Goal: Task Accomplishment & Management: Use online tool/utility

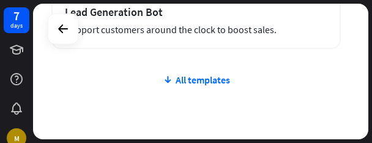
scroll to position [1004, 0]
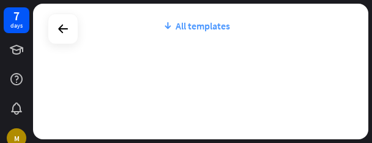
click at [209, 23] on div "All templates" at bounding box center [196, 26] width 290 height 12
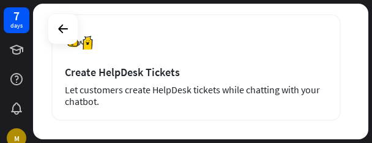
scroll to position [1619, 0]
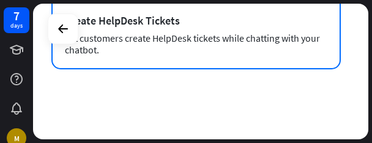
click at [113, 34] on div "Let customers create HelpDesk tickets while chatting with your chatbot." at bounding box center [196, 43] width 263 height 23
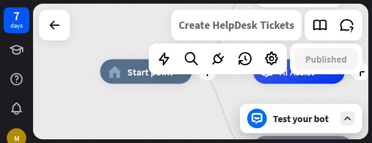
click at [273, 29] on div "Create HelpDesk Tickets" at bounding box center [237, 25] width 116 height 31
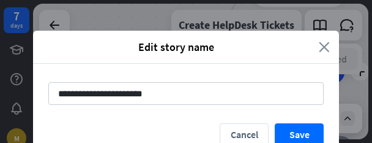
click at [319, 50] on icon "close" at bounding box center [324, 47] width 11 height 14
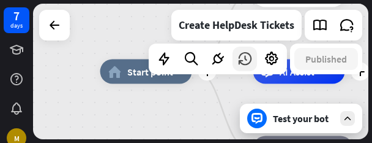
click at [240, 60] on icon at bounding box center [245, 59] width 16 height 16
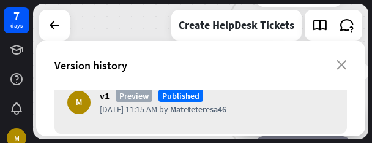
scroll to position [9, 0]
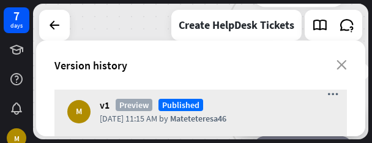
scroll to position [0, 0]
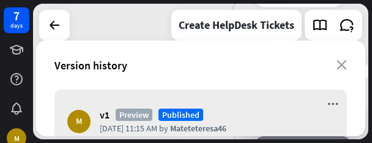
drag, startPoint x: 361, startPoint y: 94, endPoint x: 144, endPoint y: 111, distance: 217.3
click at [144, 111] on span "Preview" at bounding box center [134, 114] width 37 height 12
click at [327, 103] on icon "more_horiz" at bounding box center [332, 104] width 11 height 10
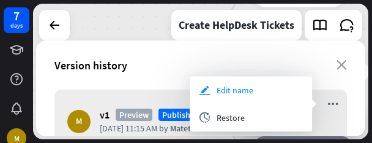
click at [256, 94] on div "edit Edit name" at bounding box center [251, 90] width 122 height 28
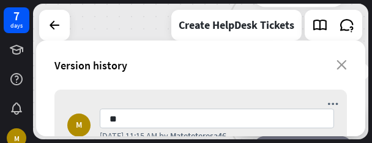
type input "*"
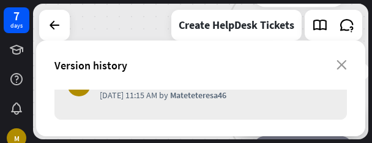
scroll to position [42, 0]
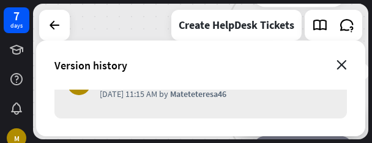
type input "*****"
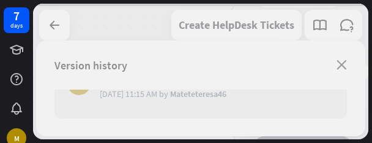
click at [343, 67] on div "plus home_2 Start point plus 👋 Welcome message block_bot_response Bot Response …" at bounding box center [200, 71] width 335 height 135
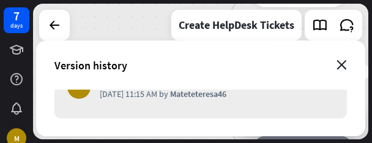
scroll to position [33, 0]
click at [343, 67] on icon "close" at bounding box center [342, 65] width 10 height 10
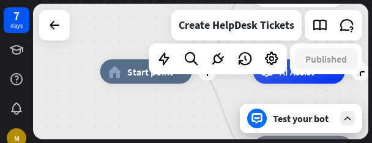
click at [345, 118] on icon at bounding box center [347, 118] width 11 height 11
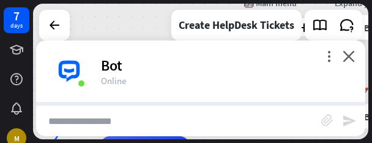
scroll to position [114, 0]
click at [123, 124] on input "text" at bounding box center [178, 120] width 285 height 31
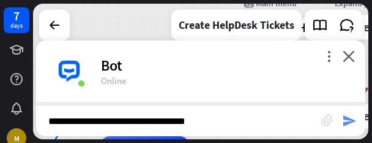
type input "**********"
click at [350, 118] on icon "send" at bounding box center [349, 120] width 15 height 15
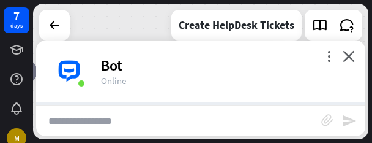
scroll to position [335, 0]
click at [351, 57] on icon "close" at bounding box center [349, 56] width 12 height 12
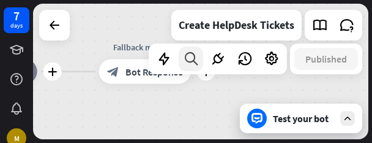
click at [190, 65] on icon at bounding box center [191, 59] width 17 height 16
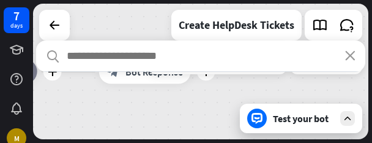
click at [190, 65] on input "text" at bounding box center [200, 55] width 329 height 31
drag, startPoint x: 190, startPoint y: 65, endPoint x: 351, endPoint y: 58, distance: 161.8
click at [351, 58] on div "search close" at bounding box center [200, 55] width 329 height 31
click at [351, 58] on icon "close" at bounding box center [350, 56] width 10 height 10
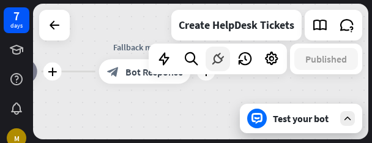
click at [223, 57] on icon at bounding box center [218, 59] width 16 height 16
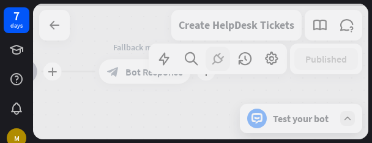
click at [223, 57] on div at bounding box center [200, 71] width 335 height 135
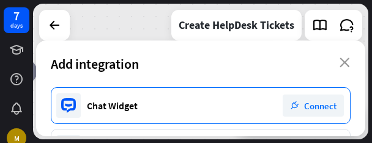
click at [317, 110] on span "Connect" at bounding box center [320, 106] width 32 height 12
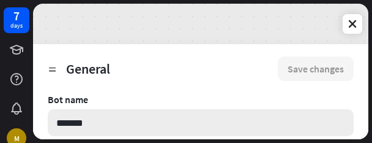
click at [89, 129] on input "*******" at bounding box center [201, 122] width 306 height 27
type textarea "*"
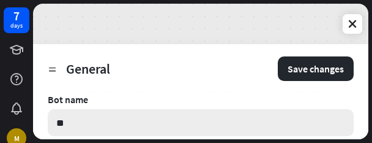
type input "*"
type textarea "*"
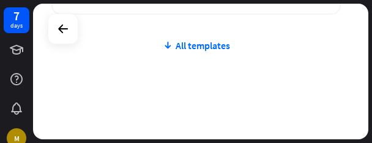
scroll to position [1004, 0]
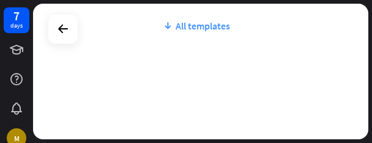
click at [211, 28] on div "All templates" at bounding box center [196, 26] width 290 height 12
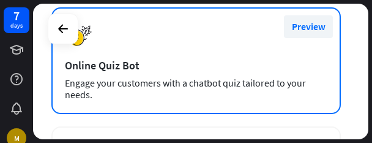
click at [308, 28] on button "Preview" at bounding box center [308, 26] width 49 height 23
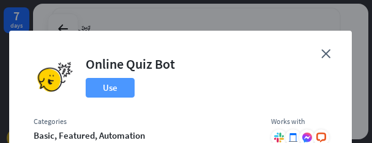
click at [108, 86] on button "Use" at bounding box center [110, 88] width 49 height 20
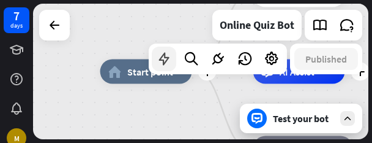
click at [160, 65] on icon at bounding box center [164, 59] width 16 height 16
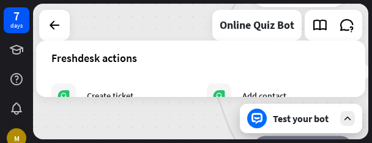
scroll to position [751, 0]
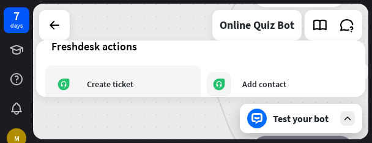
click at [105, 89] on div "Create ticket" at bounding box center [110, 83] width 47 height 11
drag, startPoint x: 105, startPoint y: 89, endPoint x: 68, endPoint y: 84, distance: 37.0
click at [68, 84] on div "Create ticket" at bounding box center [92, 84] width 82 height 24
click at [68, 84] on icon at bounding box center [64, 84] width 12 height 12
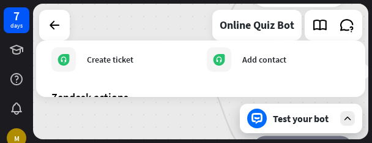
scroll to position [800, 0]
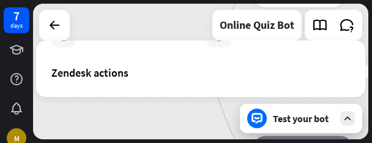
click at [350, 116] on icon at bounding box center [347, 118] width 11 height 11
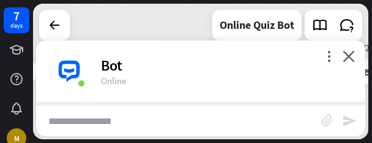
scroll to position [271, 0]
click at [159, 119] on input "text" at bounding box center [178, 120] width 285 height 31
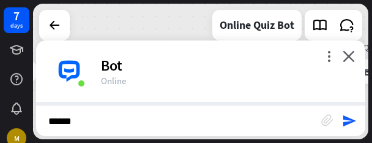
scroll to position [402, 0]
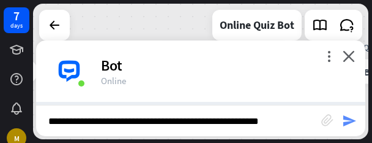
type input "**********"
click at [351, 115] on icon "send" at bounding box center [349, 120] width 15 height 15
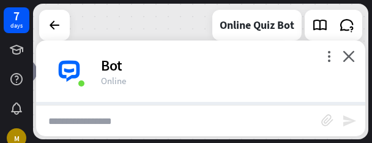
scroll to position [586, 0]
click at [329, 57] on icon "more_vert" at bounding box center [329, 56] width 12 height 12
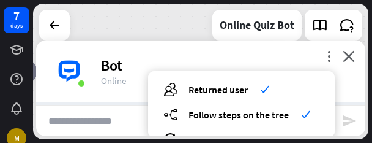
scroll to position [0, 0]
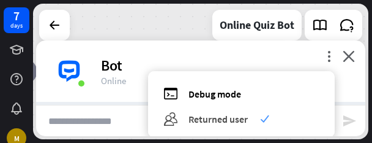
click at [230, 122] on span "Returned user" at bounding box center [218, 119] width 59 height 12
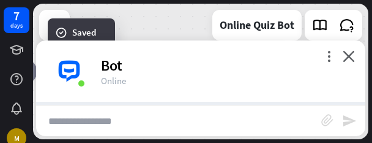
scroll to position [586, 0]
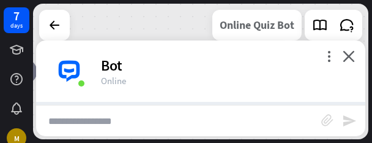
click at [284, 30] on div "Online Quiz Bot" at bounding box center [257, 25] width 75 height 31
click at [292, 135] on div "**********" at bounding box center [186, 71] width 372 height 143
click at [331, 58] on icon "more_vert" at bounding box center [329, 56] width 12 height 12
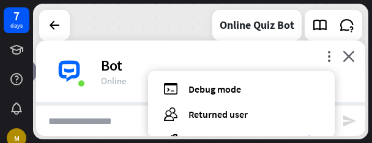
scroll to position [0, 0]
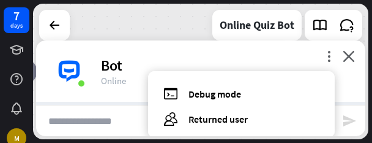
click at [239, 102] on div "debug Debug mode users Returned user builder_tree Follow steps on the tree chec…" at bounding box center [241, 104] width 187 height 66
click at [256, 59] on div "Bot" at bounding box center [226, 65] width 250 height 19
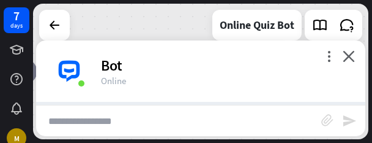
click at [146, 125] on input "text" at bounding box center [178, 120] width 285 height 31
click at [285, 35] on div "Online Quiz Bot" at bounding box center [257, 25] width 75 height 31
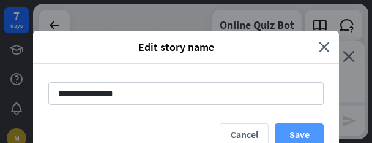
click at [291, 129] on button "Save" at bounding box center [299, 134] width 49 height 23
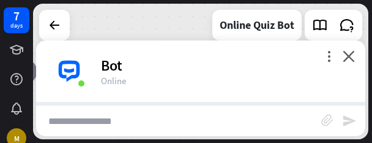
click at [361, 105] on div "block_attachment send" at bounding box center [200, 120] width 329 height 31
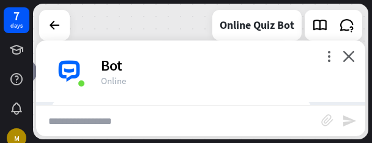
scroll to position [447, 0]
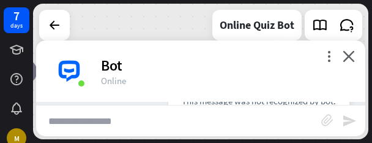
drag, startPoint x: 361, startPoint y: 105, endPoint x: 362, endPoint y: 95, distance: 9.4
click at [362, 95] on div "more_vert close Bot Online Bot Hi 👋 My name is Quiz Bot. Today 11:25 AM Show JS…" at bounding box center [200, 87] width 329 height 95
click at [362, 95] on div "more_vert close Bot Online" at bounding box center [200, 70] width 329 height 61
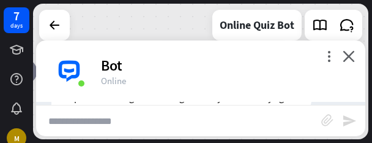
scroll to position [528, 0]
click at [351, 57] on icon "close" at bounding box center [349, 56] width 12 height 12
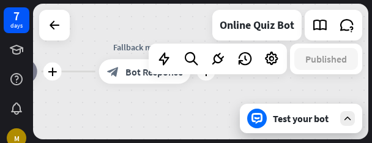
click at [350, 121] on icon at bounding box center [347, 118] width 11 height 11
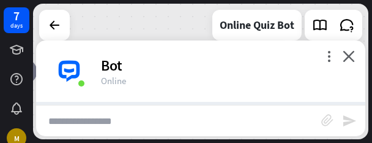
scroll to position [553, 0]
click at [361, 105] on div "Bot Hi 👋 My name is Quiz Bot. Today 11:25 AM Show JSON Today 11:25 AM Show JSON…" at bounding box center [200, 103] width 329 height 3
click at [348, 55] on icon "close" at bounding box center [349, 56] width 12 height 12
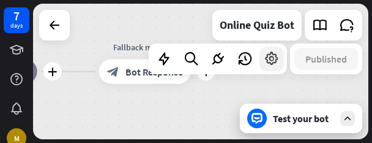
click at [274, 60] on icon at bounding box center [272, 59] width 16 height 16
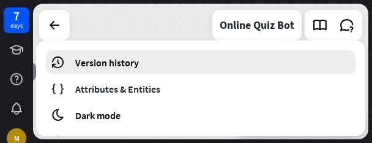
click at [258, 64] on div "Version history" at bounding box center [201, 62] width 310 height 24
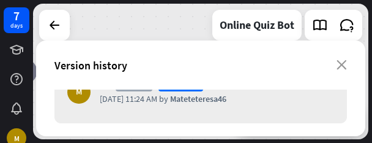
scroll to position [34, 0]
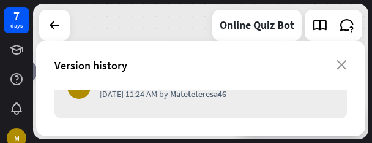
click at [345, 70] on div "Version history close" at bounding box center [200, 64] width 329 height 49
click at [341, 62] on icon "close" at bounding box center [342, 65] width 10 height 10
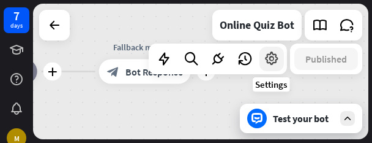
click at [265, 63] on icon at bounding box center [272, 59] width 16 height 16
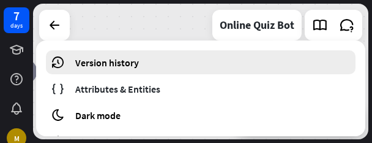
click at [264, 73] on div "Version history" at bounding box center [201, 62] width 310 height 24
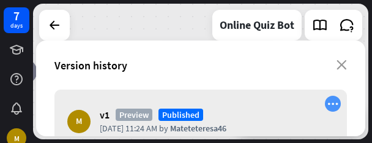
click at [327, 104] on icon "more_horiz" at bounding box center [332, 104] width 11 height 10
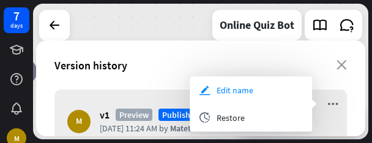
click at [252, 92] on span "Edit name" at bounding box center [235, 89] width 37 height 11
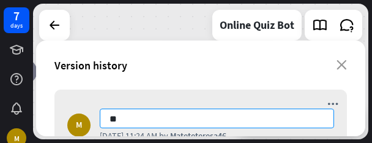
click at [157, 124] on input "**" at bounding box center [217, 118] width 234 height 20
type input "*"
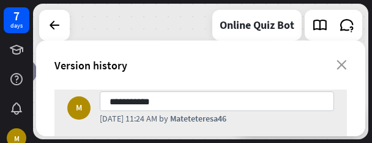
scroll to position [0, 0]
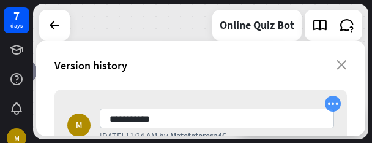
type input "**********"
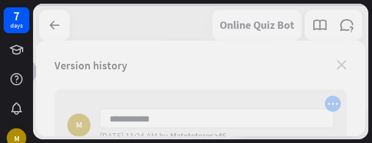
click at [326, 106] on div "plus home_2 Start point plus Welcome message block_bot_response Bot Response pl…" at bounding box center [200, 71] width 335 height 135
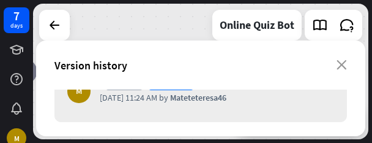
scroll to position [33, 0]
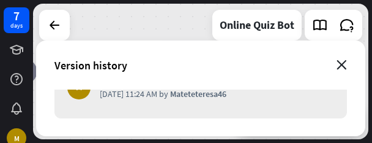
click at [341, 64] on icon "close" at bounding box center [342, 65] width 10 height 10
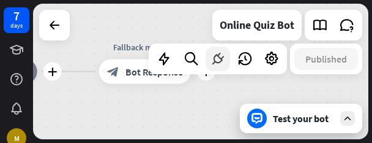
click at [219, 59] on icon at bounding box center [218, 59] width 16 height 16
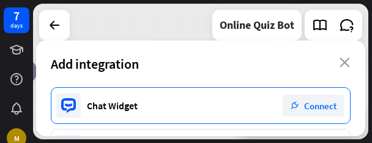
click at [320, 111] on div "plug_integration Connect" at bounding box center [313, 105] width 61 height 22
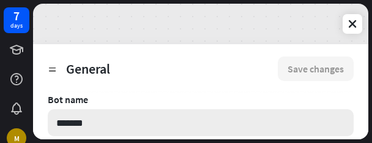
click at [178, 131] on input "*******" at bounding box center [201, 122] width 306 height 27
type textarea "*"
type input "********"
type textarea "*"
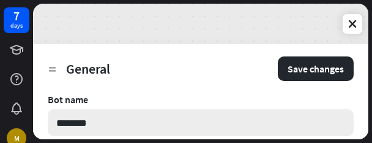
type input "*********"
type textarea "*"
type input "**********"
type textarea "*"
type input "**********"
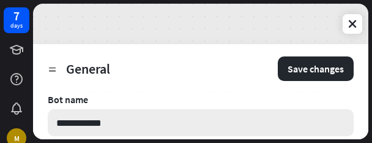
type textarea "*"
type input "**********"
type textarea "*"
type input "**********"
type textarea "*"
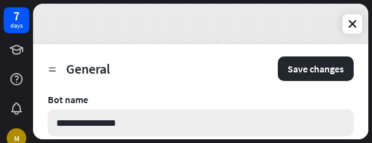
type input "**********"
type textarea "*"
type input "**********"
type textarea "*"
type input "**********"
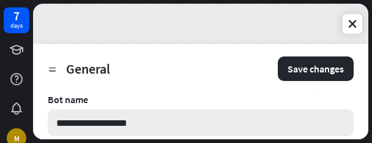
type textarea "*"
type input "**********"
type textarea "*"
type input "**********"
type textarea "*"
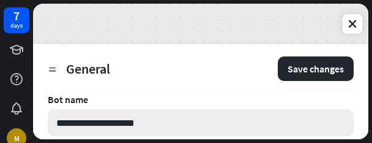
type input "**********"
type textarea "*"
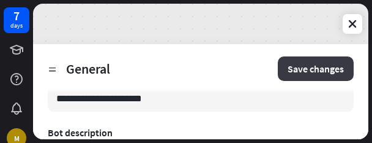
type input "**********"
click at [315, 76] on button "Save changes" at bounding box center [316, 68] width 76 height 24
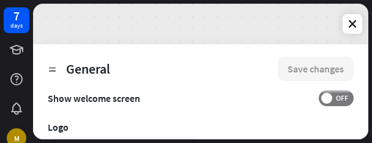
scroll to position [302, 0]
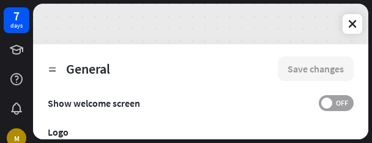
click at [321, 105] on span at bounding box center [326, 102] width 11 height 11
type textarea "*"
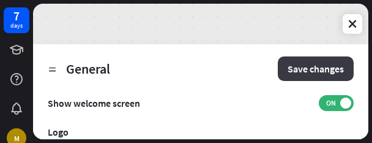
click at [317, 68] on button "Save changes" at bounding box center [316, 68] width 76 height 24
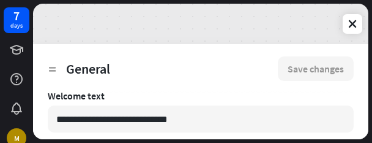
scroll to position [510, 0]
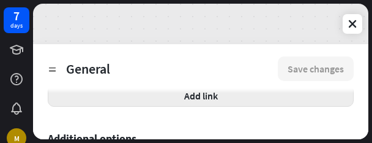
click at [299, 100] on button "Add link" at bounding box center [201, 95] width 306 height 22
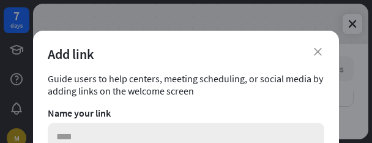
click at [142, 138] on input "text" at bounding box center [186, 135] width 277 height 27
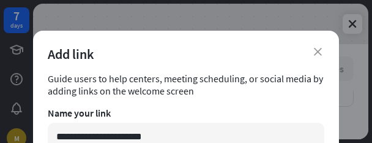
type input "**********"
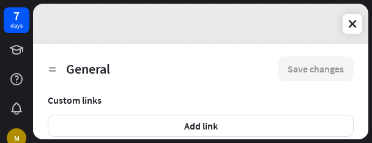
scroll to position [477, 0]
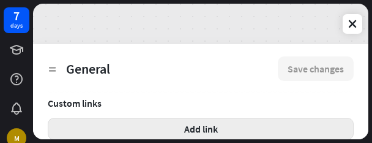
click at [224, 128] on button "Add link" at bounding box center [201, 129] width 306 height 22
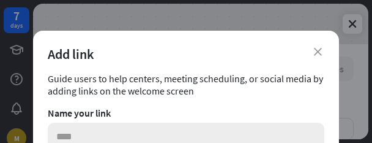
click at [251, 130] on input "text" at bounding box center [186, 135] width 277 height 27
type input "******"
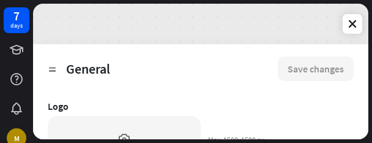
scroll to position [302, 0]
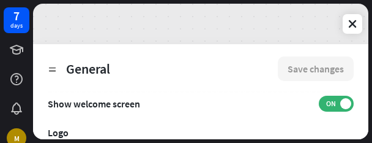
click at [69, 135] on div "Logo" at bounding box center [201, 132] width 306 height 12
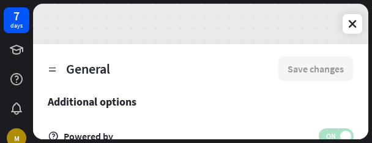
scroll to position [571, 0]
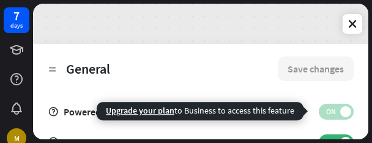
click at [162, 117] on div "Upgrade your plan to Business to access this feature" at bounding box center [200, 111] width 207 height 18
click at [295, 116] on div "Upgrade your plan to Business to access this feature" at bounding box center [200, 111] width 207 height 18
click at [326, 116] on span "ON" at bounding box center [330, 112] width 19 height 10
click at [343, 113] on label "ON" at bounding box center [336, 111] width 35 height 16
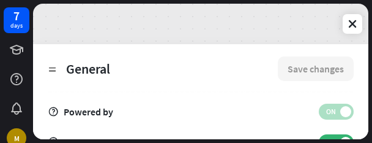
drag, startPoint x: 343, startPoint y: 113, endPoint x: 61, endPoint y: 97, distance: 283.3
click at [61, 97] on div "**********" at bounding box center [200, 91] width 335 height 95
click at [52, 111] on icon at bounding box center [53, 111] width 11 height 11
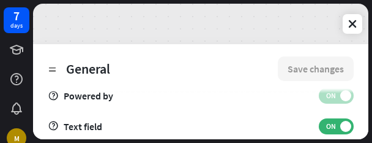
scroll to position [596, 0]
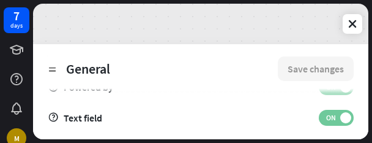
click at [340, 118] on span at bounding box center [345, 117] width 11 height 11
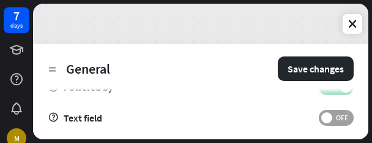
click at [321, 118] on span at bounding box center [326, 117] width 11 height 11
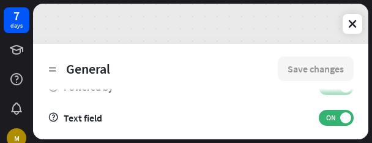
click at [328, 92] on div "General Save changes" at bounding box center [201, 68] width 306 height 49
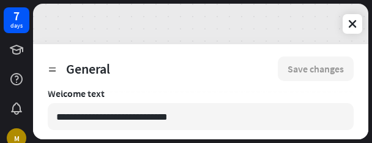
scroll to position [512, 0]
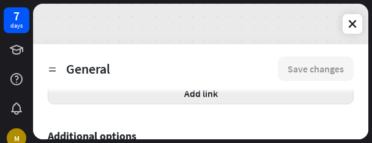
click at [233, 94] on button "Add link" at bounding box center [201, 93] width 306 height 22
type textarea "*"
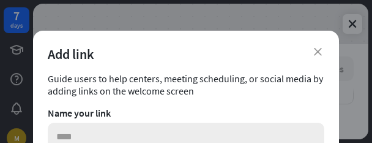
click at [83, 138] on input "text" at bounding box center [186, 135] width 277 height 27
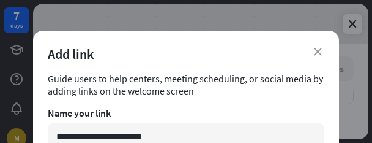
type input "**********"
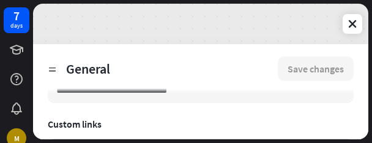
scroll to position [446, 0]
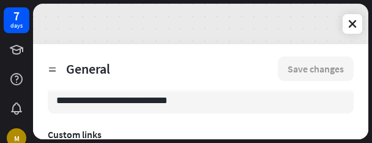
click at [91, 134] on div "Custom links" at bounding box center [201, 134] width 306 height 12
click at [105, 135] on div "Custom links" at bounding box center [201, 134] width 306 height 12
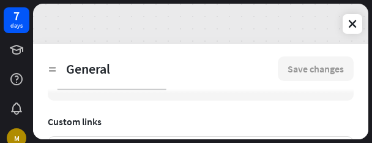
scroll to position [470, 0]
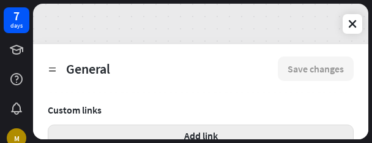
click at [214, 138] on button "Add link" at bounding box center [201, 135] width 306 height 22
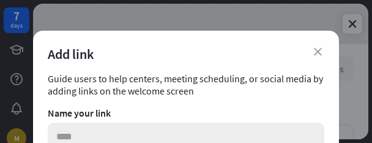
click at [106, 132] on input "text" at bounding box center [186, 135] width 277 height 27
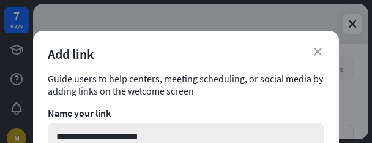
type input "**********"
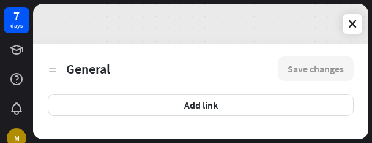
scroll to position [493, 0]
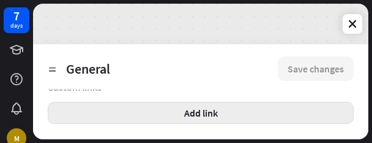
click at [270, 115] on button "Add link" at bounding box center [201, 113] width 306 height 22
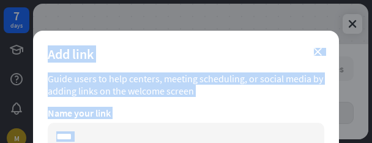
click at [270, 115] on div "Name your link" at bounding box center [186, 113] width 277 height 12
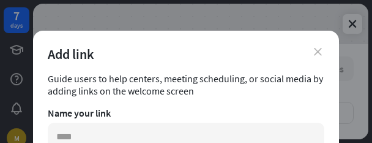
click at [314, 50] on icon "close" at bounding box center [318, 52] width 8 height 8
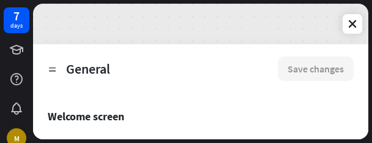
scroll to position [244, 0]
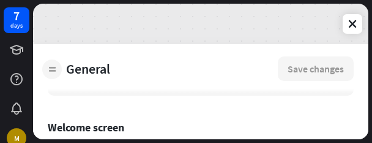
click at [51, 70] on icon at bounding box center [52, 69] width 9 height 9
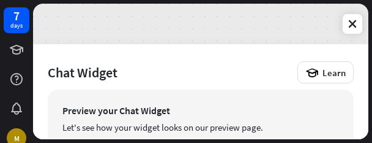
click at [359, 113] on div "Chat Widget Learn General Appearance Position Mobile devices Greetings Publish …" at bounding box center [200, 91] width 335 height 95
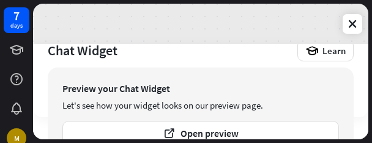
click at [365, 129] on div "**********" at bounding box center [200, 91] width 335 height 95
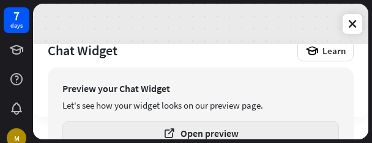
click at [303, 131] on button "Open preview" at bounding box center [200, 133] width 277 height 24
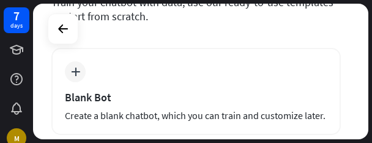
scroll to position [82, 0]
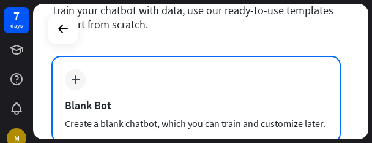
click at [76, 78] on icon "plus" at bounding box center [75, 79] width 9 height 9
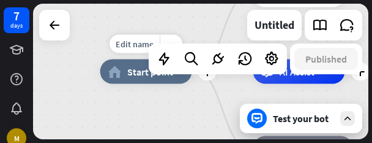
click at [130, 78] on div "home_2 Start point" at bounding box center [146, 71] width 92 height 24
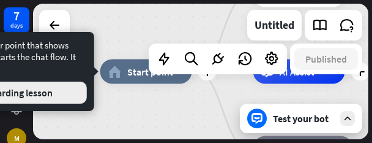
click at [67, 91] on button "Start onboarding lesson" at bounding box center [2, 92] width 169 height 22
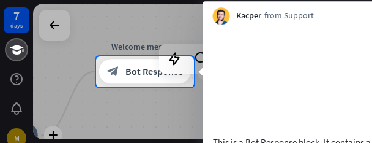
click at [363, 51] on video at bounding box center [307, 78] width 189 height 94
click at [333, 59] on video at bounding box center [307, 78] width 189 height 94
click at [261, 58] on video at bounding box center [307, 78] width 189 height 94
click at [318, 21] on div "Kacper from Support close" at bounding box center [307, 12] width 208 height 23
click at [56, 25] on div at bounding box center [186, 28] width 372 height 56
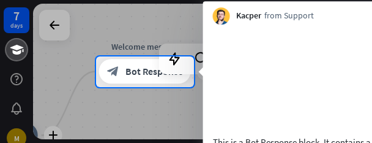
click at [137, 45] on div at bounding box center [186, 28] width 372 height 56
click at [173, 61] on icon at bounding box center [175, 59] width 16 height 16
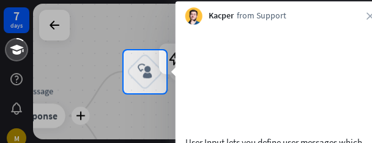
click at [246, 121] on video at bounding box center [279, 78] width 189 height 94
click at [256, 118] on video at bounding box center [279, 78] width 189 height 94
click at [367, 17] on icon "close" at bounding box center [370, 15] width 7 height 7
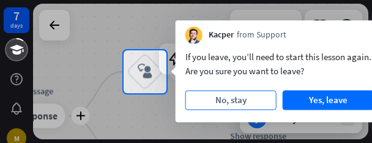
click at [242, 101] on button "No, stay" at bounding box center [230, 100] width 91 height 20
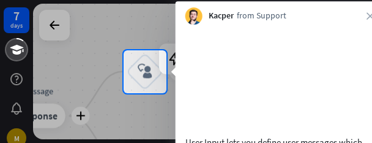
click at [246, 121] on video at bounding box center [279, 78] width 189 height 94
click at [338, 125] on video at bounding box center [279, 78] width 189 height 94
click at [262, 120] on video at bounding box center [279, 78] width 189 height 94
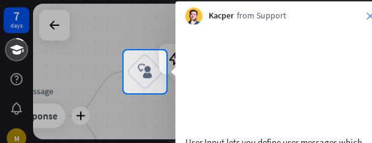
click at [369, 17] on icon "close" at bounding box center [370, 15] width 7 height 7
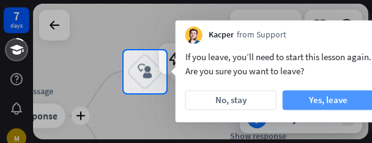
click at [321, 103] on button "Yes, leave" at bounding box center [328, 100] width 91 height 20
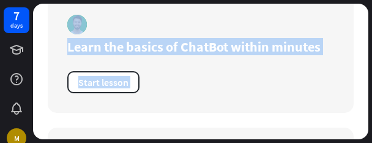
scroll to position [786, 0]
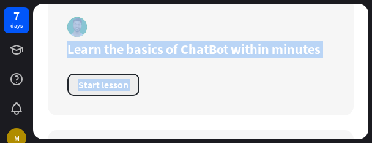
click at [120, 82] on button "Start lesson" at bounding box center [103, 84] width 72 height 22
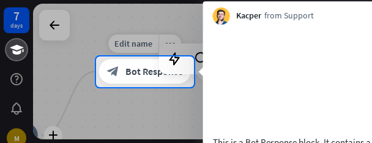
click at [151, 77] on span "Bot Response" at bounding box center [154, 71] width 58 height 12
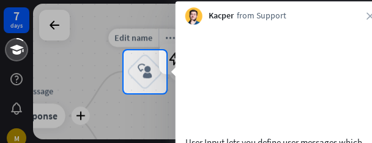
click at [151, 77] on icon "block_user_input" at bounding box center [145, 71] width 15 height 15
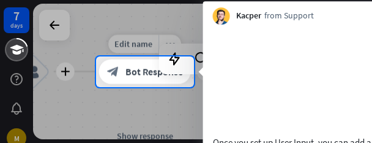
click at [151, 77] on span "Bot Response" at bounding box center [154, 71] width 58 height 12
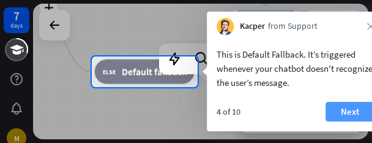
click at [335, 110] on button "Next" at bounding box center [350, 112] width 49 height 20
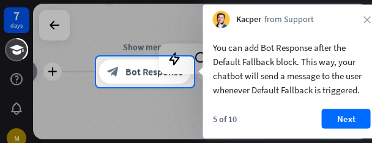
click at [335, 110] on button "Next" at bounding box center [346, 119] width 49 height 20
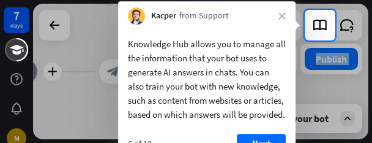
click at [366, 122] on div at bounding box center [186, 91] width 372 height 102
click at [296, 138] on div at bounding box center [186, 91] width 372 height 102
click at [282, 20] on div "Kacper from Support close" at bounding box center [207, 12] width 178 height 23
click at [282, 15] on icon "close" at bounding box center [282, 15] width 7 height 7
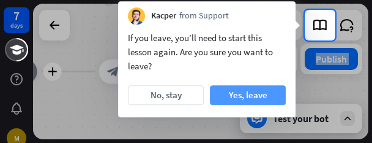
click at [249, 99] on button "Yes, leave" at bounding box center [248, 95] width 76 height 20
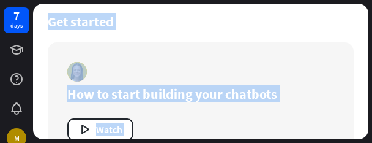
scroll to position [612, 0]
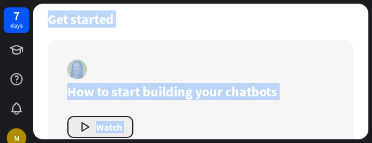
click at [119, 132] on button "Watch" at bounding box center [100, 127] width 66 height 22
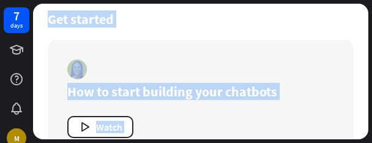
scroll to position [81, 0]
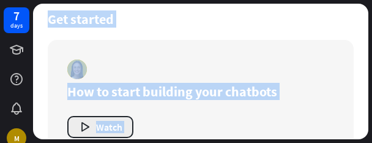
click at [121, 129] on button "Watch" at bounding box center [100, 127] width 66 height 22
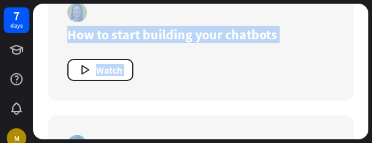
scroll to position [666, 0]
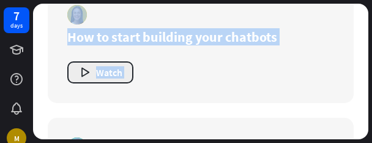
click at [106, 70] on button "Watch" at bounding box center [100, 72] width 66 height 22
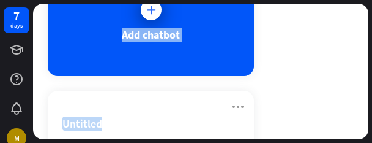
scroll to position [129, 0]
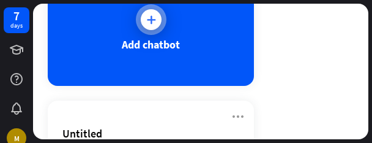
click at [167, 42] on div "Add chatbot" at bounding box center [151, 44] width 58 height 14
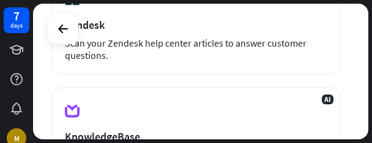
scroll to position [361, 0]
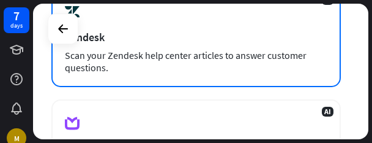
click at [130, 72] on div "Scan your Zendesk help center articles to answer customer questions." at bounding box center [196, 61] width 263 height 24
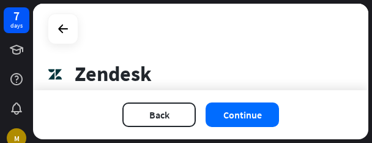
scroll to position [108, 0]
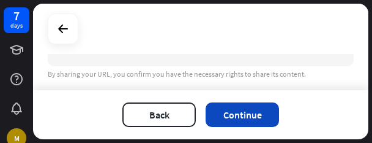
click at [234, 118] on button "Continue" at bounding box center [242, 114] width 73 height 24
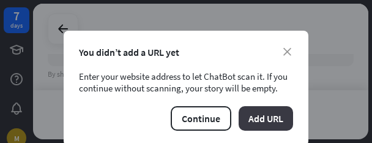
click at [245, 121] on button "Add URL" at bounding box center [266, 118] width 54 height 24
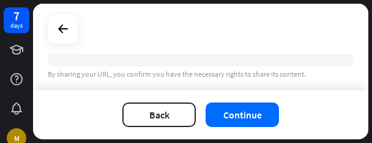
click at [105, 77] on div "By sharing your URL, you confirm you have the necessary rights to share its con…" at bounding box center [201, 74] width 306 height 10
